Goal: Transaction & Acquisition: Purchase product/service

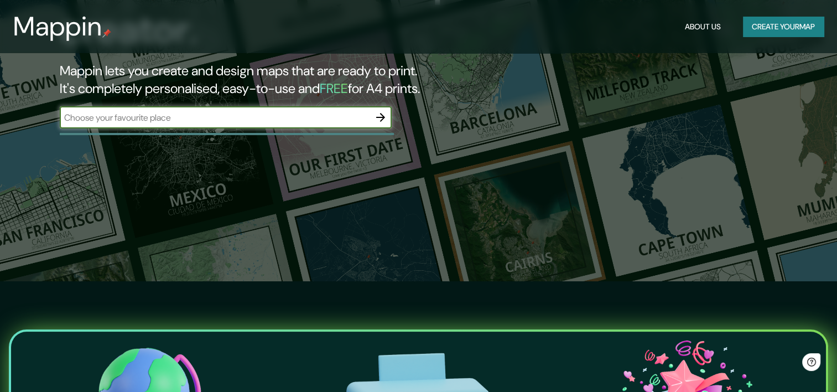
click at [300, 119] on input "text" at bounding box center [215, 117] width 310 height 13
type input "Los Mochis"
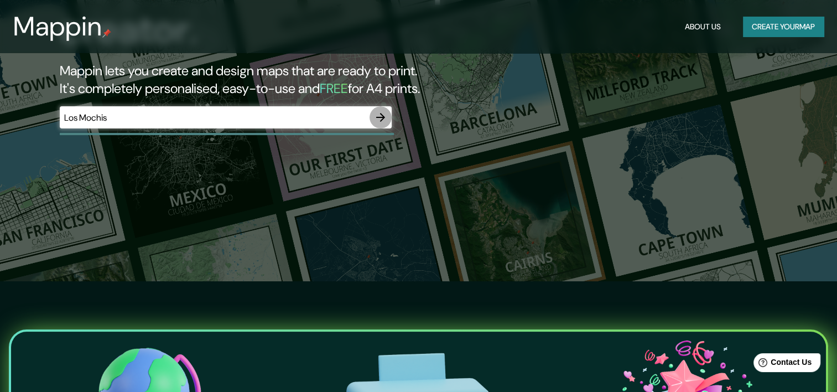
click at [381, 115] on icon "button" at bounding box center [380, 117] width 13 height 13
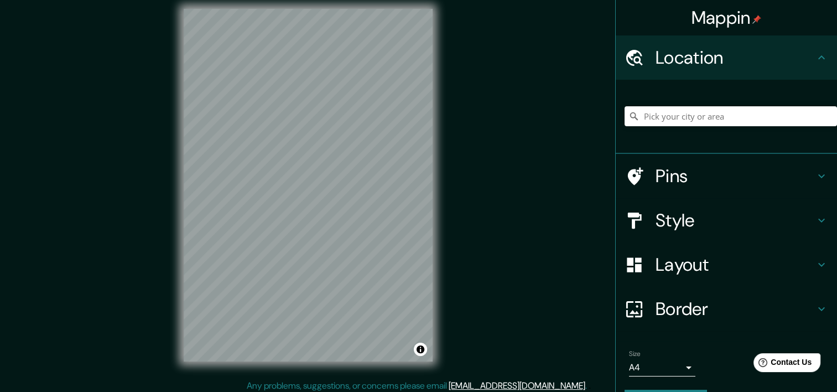
scroll to position [10, 0]
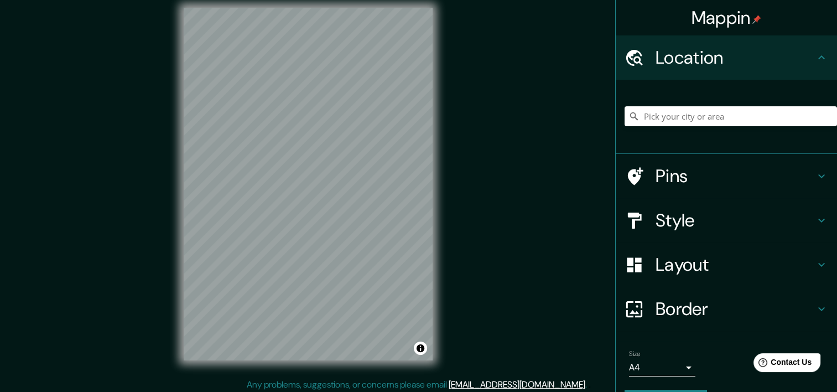
click at [715, 175] on h4 "Pins" at bounding box center [734, 176] width 159 height 22
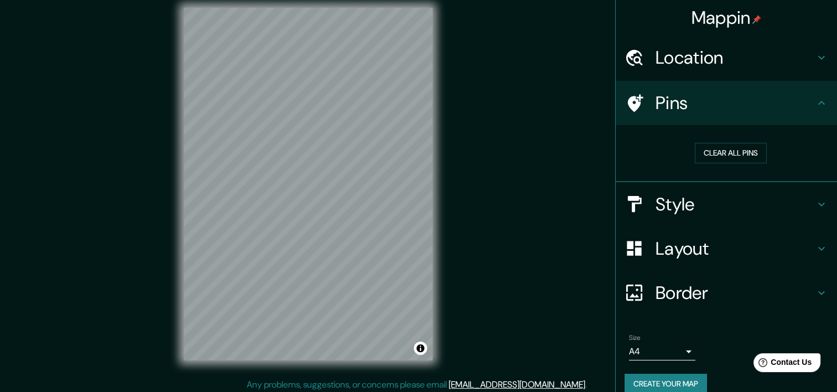
click at [710, 193] on h4 "Style" at bounding box center [734, 204] width 159 height 22
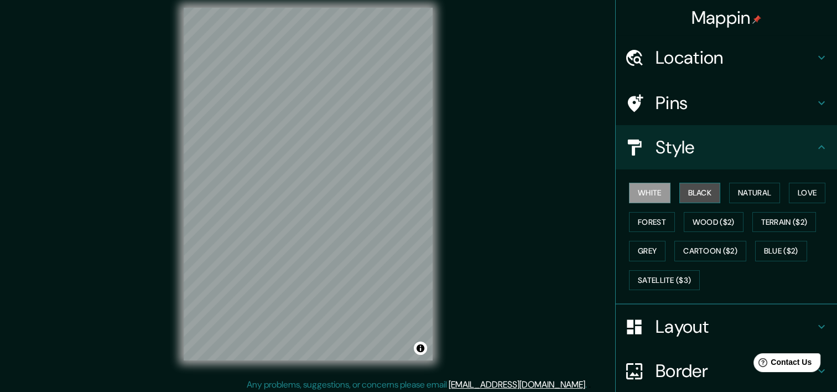
click at [693, 191] on button "Black" at bounding box center [699, 193] width 41 height 20
click at [717, 192] on div "White Black Natural Love Forest Wood ($2) Terrain ($2) Grey Cartoon ($2) Blue (…" at bounding box center [730, 236] width 212 height 116
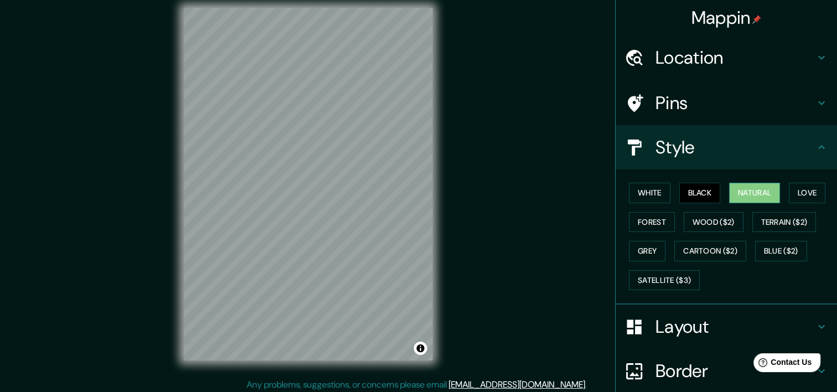
click at [731, 192] on button "Natural" at bounding box center [754, 193] width 51 height 20
click at [783, 190] on div "White Black Natural Love Forest Wood ($2) Terrain ($2) Grey Cartoon ($2) Blue (…" at bounding box center [730, 236] width 212 height 116
click at [789, 193] on button "Love" at bounding box center [807, 193] width 37 height 20
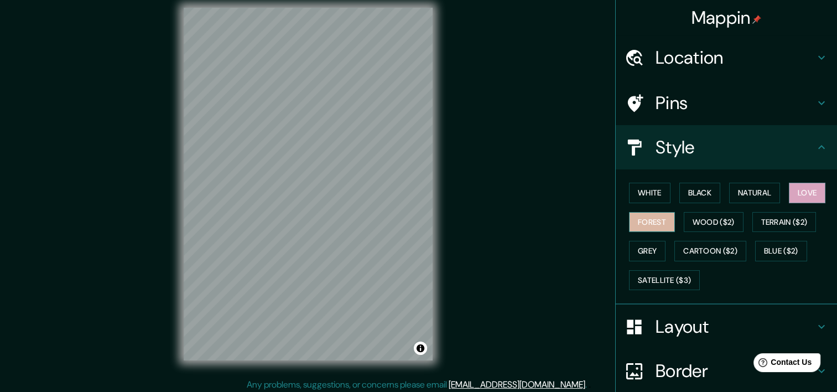
click at [648, 219] on button "Forest" at bounding box center [652, 222] width 46 height 20
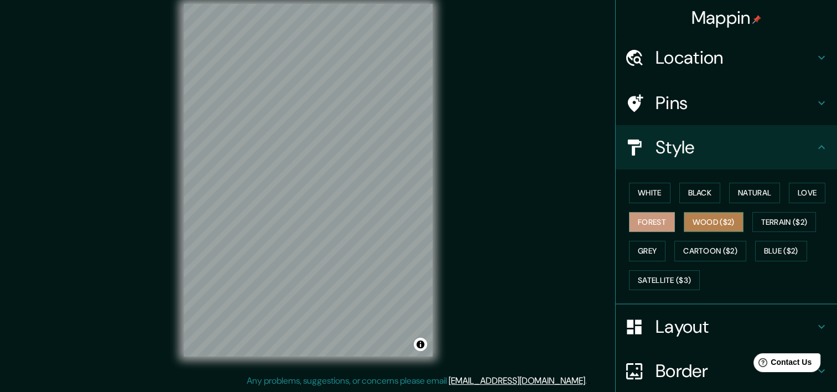
click at [706, 215] on button "Wood ($2)" at bounding box center [714, 222] width 60 height 20
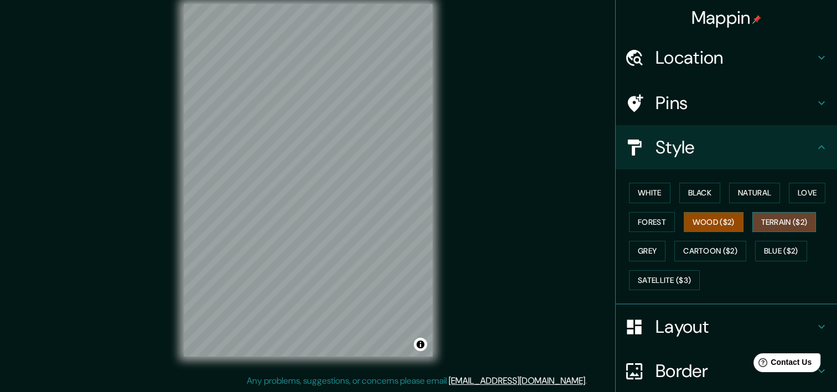
click at [772, 219] on button "Terrain ($2)" at bounding box center [784, 222] width 64 height 20
click at [631, 248] on button "Grey" at bounding box center [647, 251] width 37 height 20
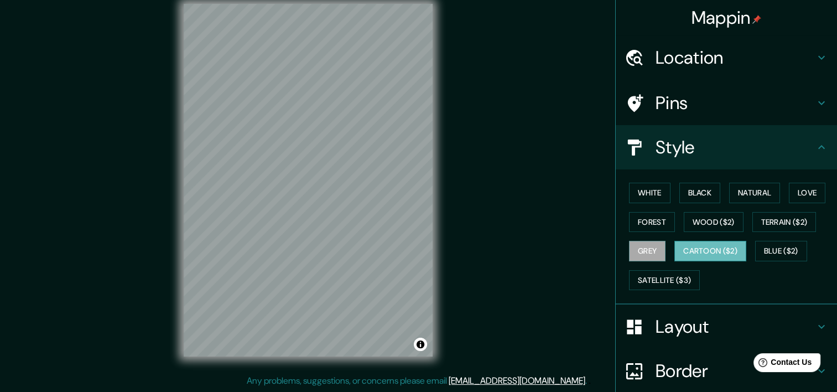
click at [723, 252] on button "Cartoon ($2)" at bounding box center [710, 251] width 72 height 20
click at [783, 256] on button "Blue ($2)" at bounding box center [781, 251] width 52 height 20
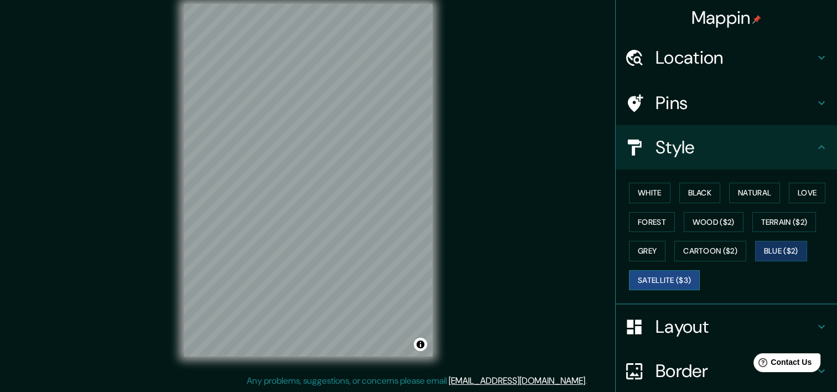
click at [690, 281] on button "Satellite ($3)" at bounding box center [664, 280] width 71 height 20
click at [654, 215] on button "Forest" at bounding box center [652, 222] width 46 height 20
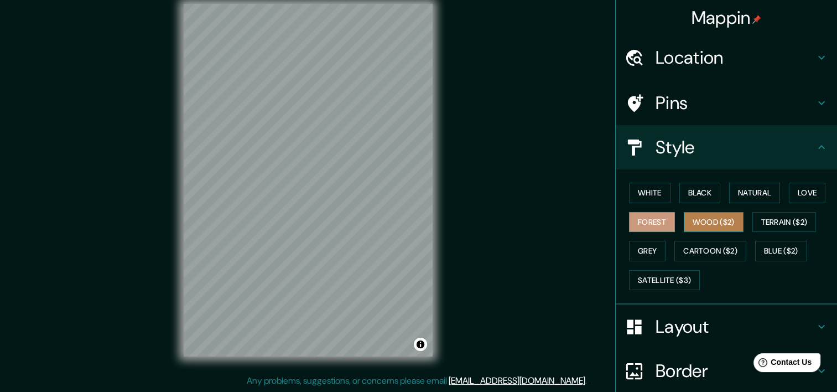
click at [703, 230] on button "Wood ($2)" at bounding box center [714, 222] width 60 height 20
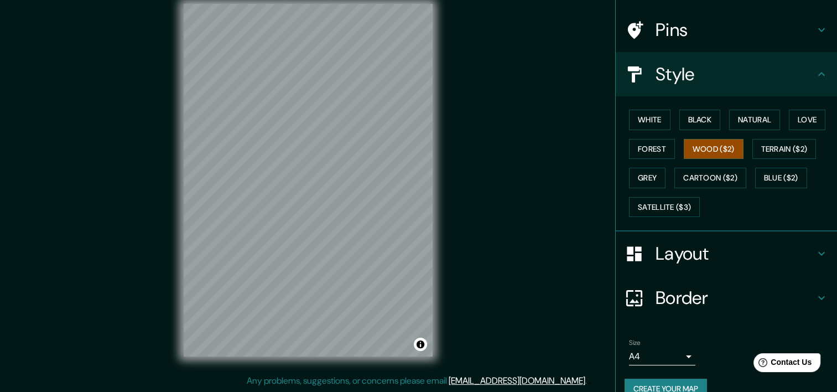
scroll to position [91, 0]
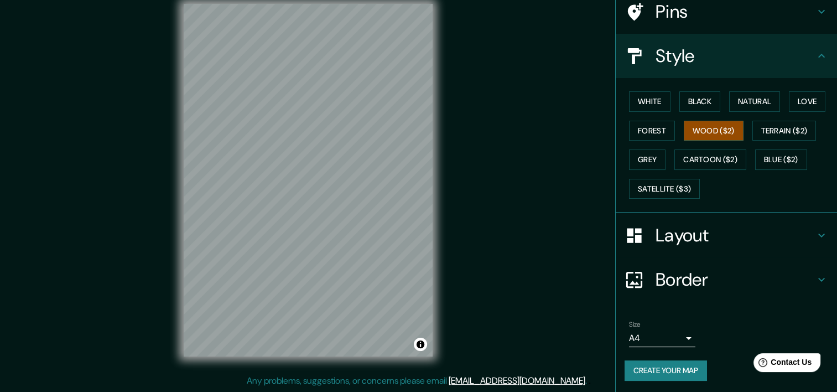
click at [670, 364] on button "Create your map" at bounding box center [665, 370] width 82 height 20
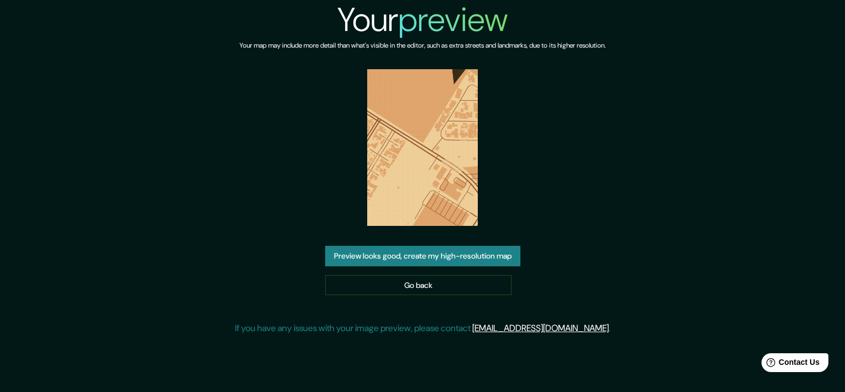
click at [431, 137] on img at bounding box center [422, 147] width 111 height 157
click at [430, 139] on img at bounding box center [422, 147] width 111 height 157
